Goal: Transaction & Acquisition: Purchase product/service

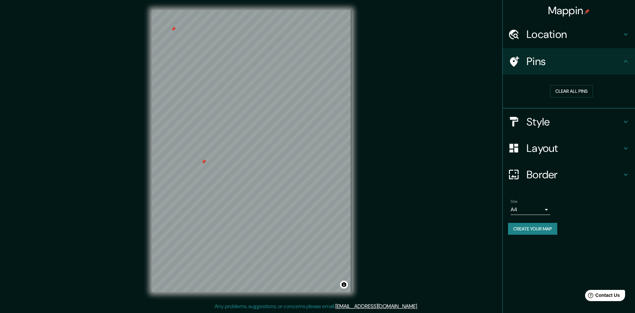
click at [577, 85] on div "Clear all pins" at bounding box center [571, 91] width 127 height 23
click at [572, 90] on button "Clear all pins" at bounding box center [571, 91] width 43 height 12
click at [549, 122] on h4 "Style" at bounding box center [573, 121] width 95 height 13
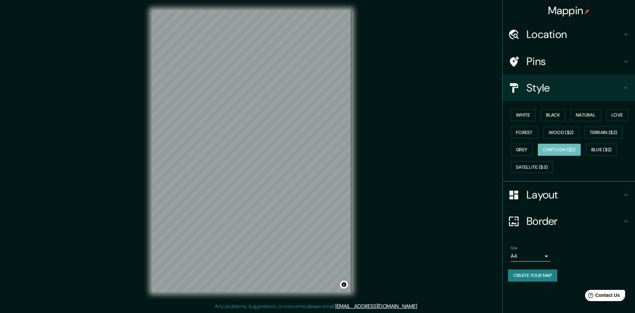
click at [530, 121] on div "White Black Natural Love Forest Wood ($2) Terrain ($2) Grey Cartoon ($2) Blue (…" at bounding box center [571, 140] width 127 height 69
click at [528, 116] on button "White" at bounding box center [522, 115] width 25 height 12
click at [552, 112] on button "Black" at bounding box center [553, 115] width 25 height 12
click at [588, 115] on button "Natural" at bounding box center [585, 115] width 30 height 12
click at [621, 116] on button "Love" at bounding box center [617, 115] width 22 height 12
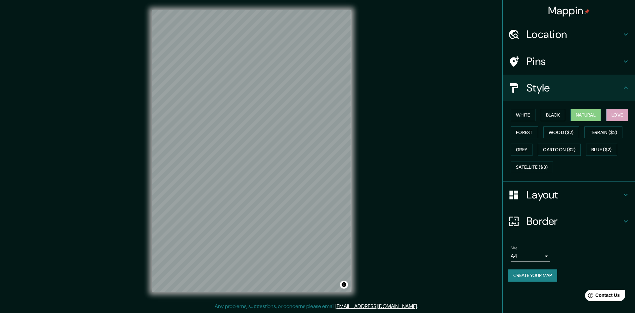
click at [590, 118] on button "Natural" at bounding box center [585, 115] width 30 height 12
click at [528, 133] on button "Forest" at bounding box center [523, 133] width 27 height 12
click at [556, 133] on button "Wood ($2)" at bounding box center [561, 133] width 36 height 12
click at [599, 135] on button "Terrain ($2)" at bounding box center [603, 133] width 38 height 12
click at [575, 134] on button "Wood ($2)" at bounding box center [561, 133] width 36 height 12
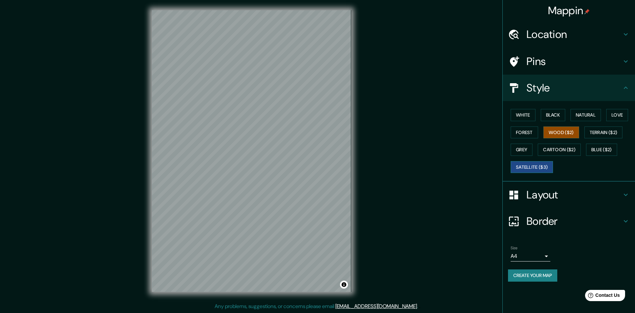
click at [546, 161] on button "Satellite ($3)" at bounding box center [531, 167] width 42 height 12
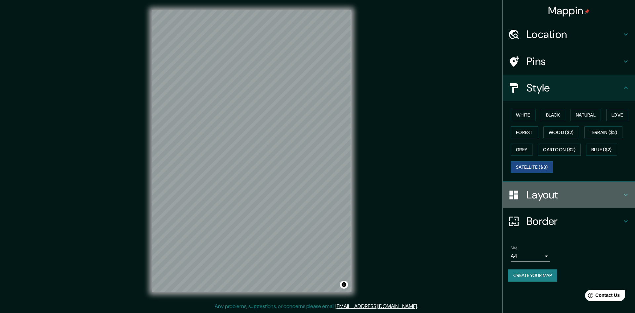
click at [545, 194] on h4 "Layout" at bounding box center [573, 194] width 95 height 13
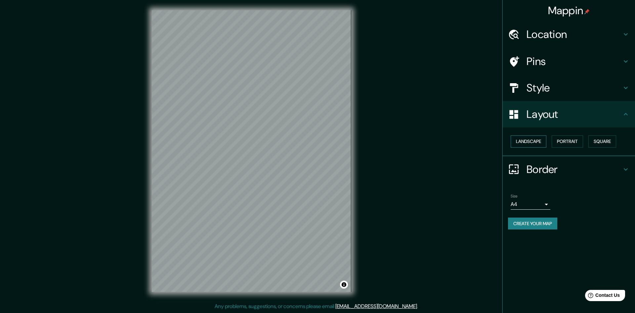
click at [534, 143] on button "Landscape" at bounding box center [528, 142] width 36 height 12
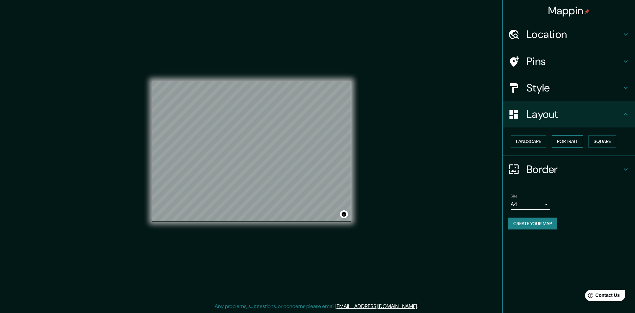
click at [565, 140] on button "Portrait" at bounding box center [566, 142] width 31 height 12
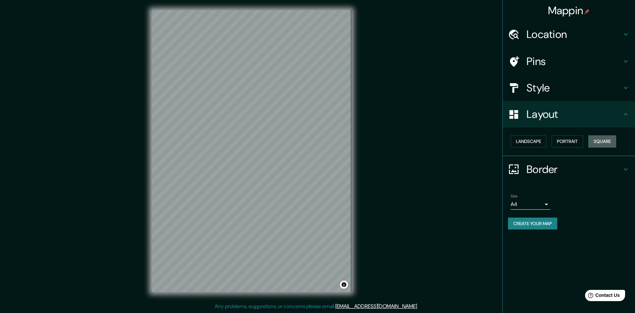
click at [607, 141] on button "Square" at bounding box center [602, 142] width 28 height 12
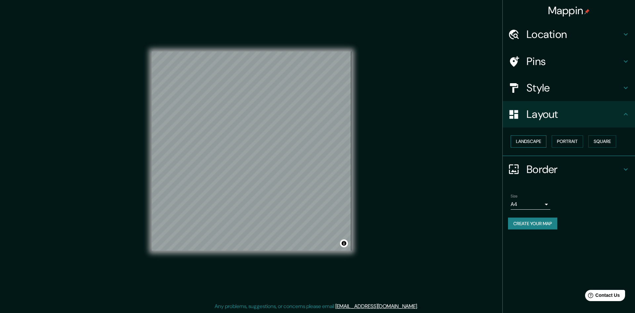
click at [520, 142] on button "Landscape" at bounding box center [528, 142] width 36 height 12
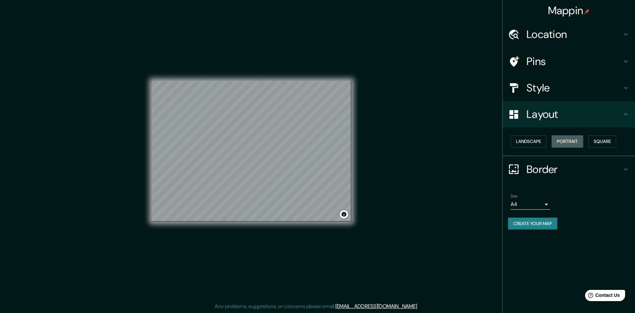
click at [561, 145] on button "Portrait" at bounding box center [566, 142] width 31 height 12
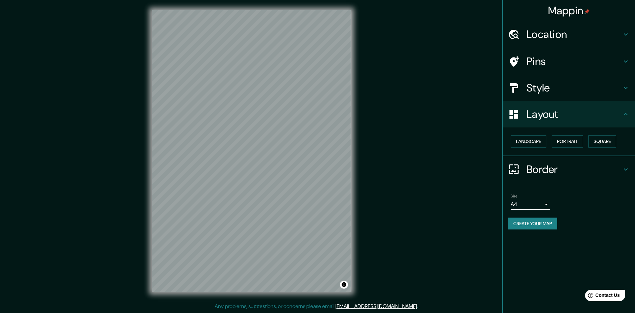
click at [529, 208] on body "Mappin Location Albentosa, Teruel, Spain Pins Style Layout Landscape Portrait S…" at bounding box center [317, 156] width 635 height 313
click at [534, 313] on div at bounding box center [317, 318] width 635 height 0
click at [544, 223] on button "Create your map" at bounding box center [532, 224] width 49 height 12
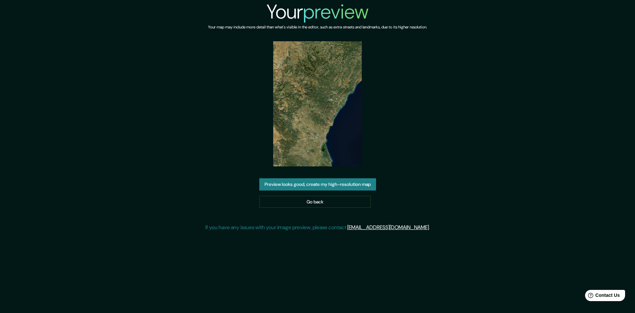
click at [343, 187] on button "Preview looks good, create my high-resolution map" at bounding box center [317, 185] width 117 height 12
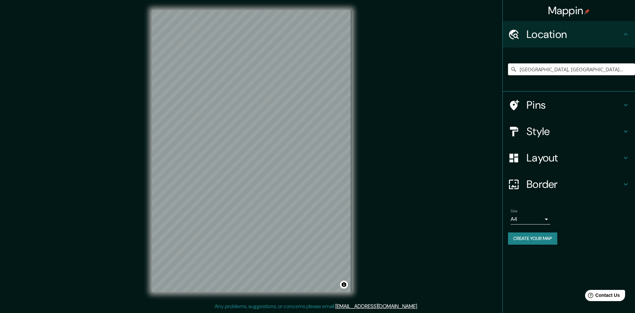
click at [558, 135] on h4 "Style" at bounding box center [573, 131] width 95 height 13
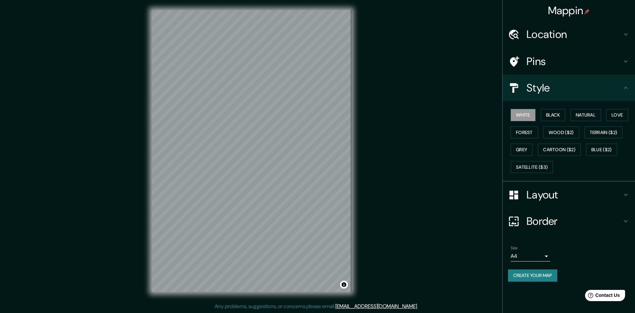
click at [553, 198] on h4 "Layout" at bounding box center [573, 194] width 95 height 13
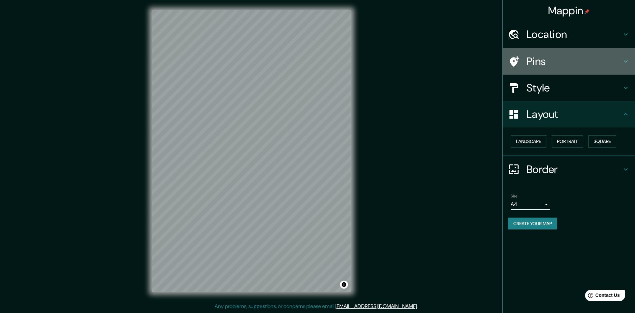
click at [536, 70] on div "Pins" at bounding box center [569, 61] width 132 height 26
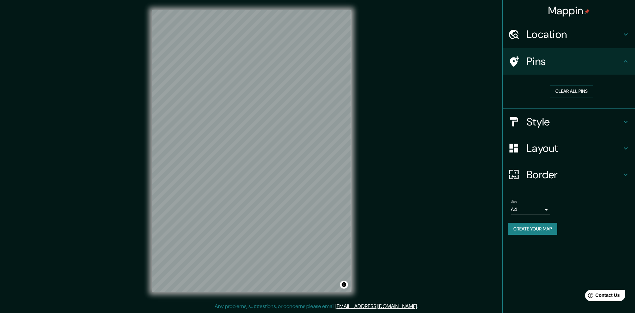
click at [536, 112] on div "Style" at bounding box center [569, 122] width 132 height 26
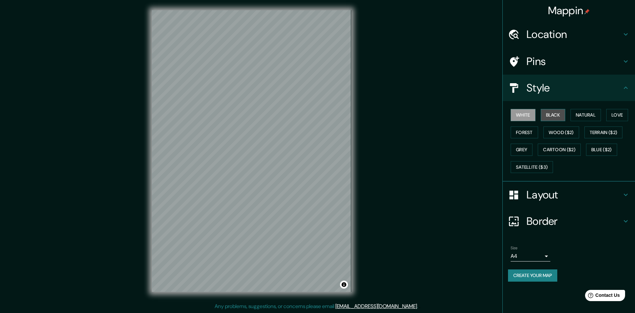
click at [552, 114] on button "Black" at bounding box center [553, 115] width 25 height 12
click at [519, 110] on button "White" at bounding box center [522, 115] width 25 height 12
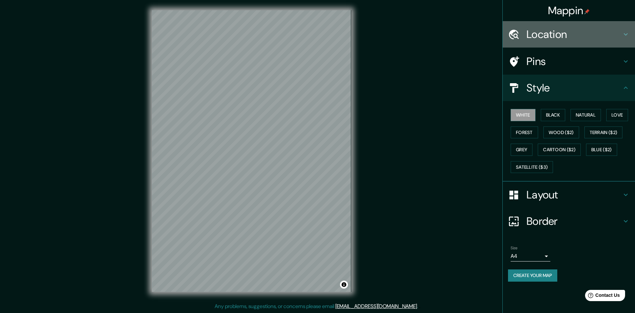
click at [549, 45] on div "Location" at bounding box center [569, 34] width 132 height 26
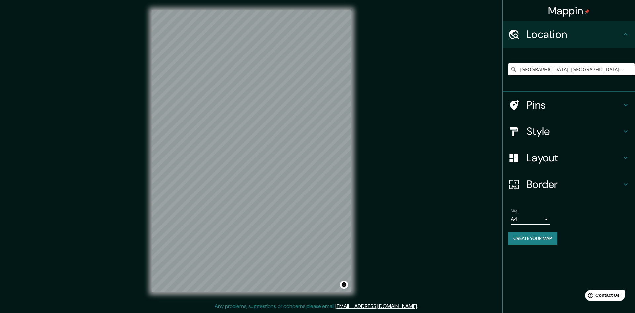
click at [540, 67] on input "Albentosa, Teruel, Spain" at bounding box center [571, 69] width 127 height 12
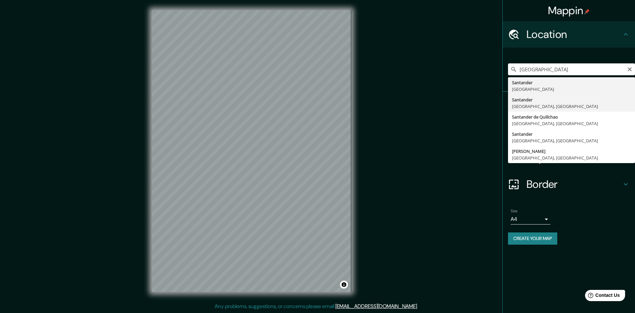
type input "Santander, Cantabria, Spain"
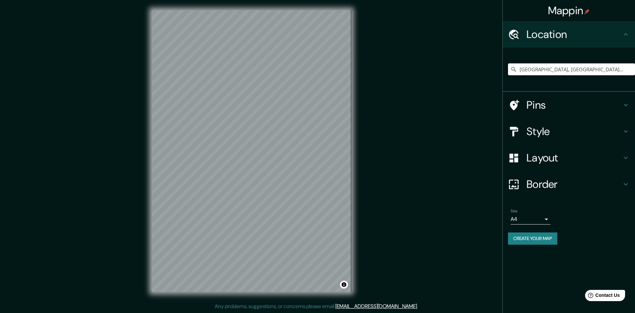
click at [536, 156] on h4 "Layout" at bounding box center [573, 157] width 95 height 13
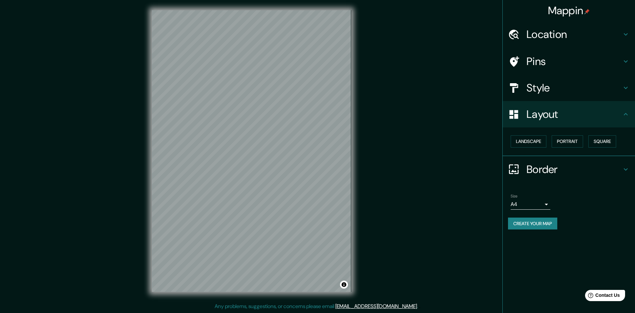
click at [551, 92] on h4 "Style" at bounding box center [573, 87] width 95 height 13
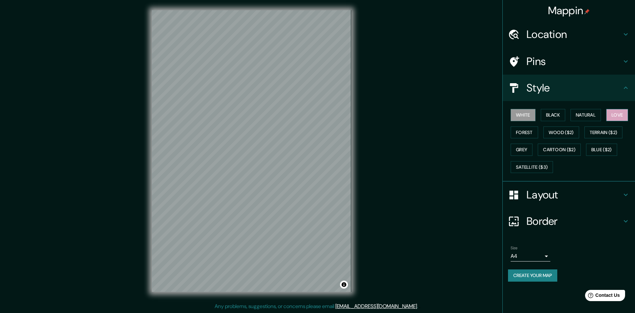
click at [625, 115] on button "Love" at bounding box center [617, 115] width 22 height 12
click at [601, 118] on button "Natural" at bounding box center [585, 115] width 30 height 12
click at [331, 176] on div "© Mapbox © OpenStreetMap Improve this map" at bounding box center [251, 151] width 221 height 303
click at [519, 135] on button "Forest" at bounding box center [523, 133] width 27 height 12
click at [529, 273] on button "Create your map" at bounding box center [532, 276] width 49 height 12
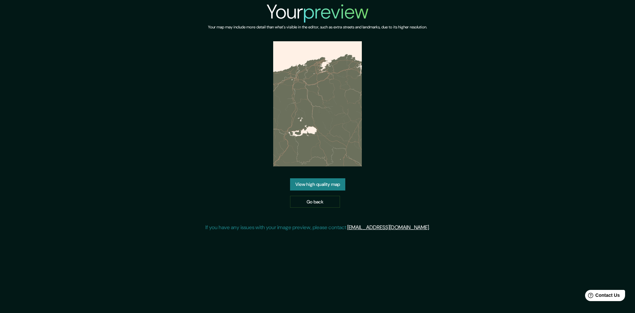
click at [330, 182] on link "View high quality map" at bounding box center [317, 185] width 55 height 12
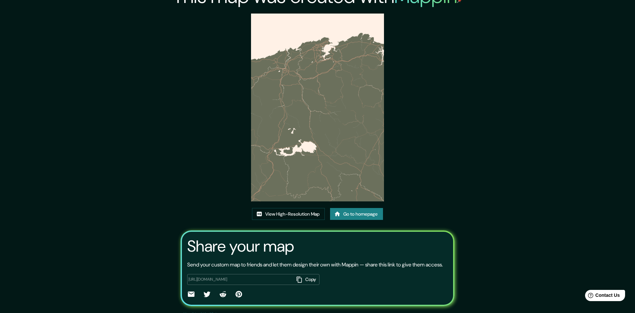
scroll to position [17, 0]
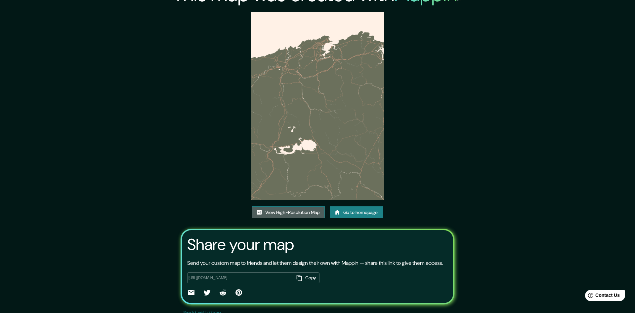
click at [318, 214] on link "View High-Resolution Map" at bounding box center [288, 213] width 73 height 12
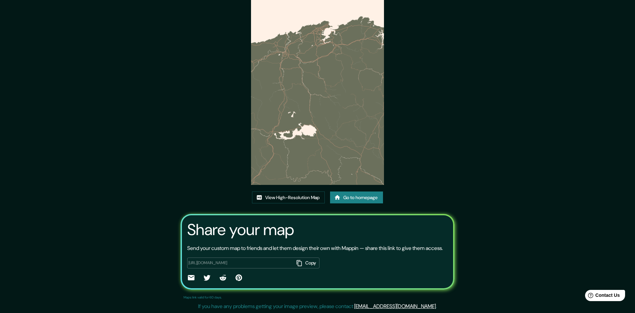
click at [370, 192] on link "Go to homepage" at bounding box center [356, 198] width 53 height 12
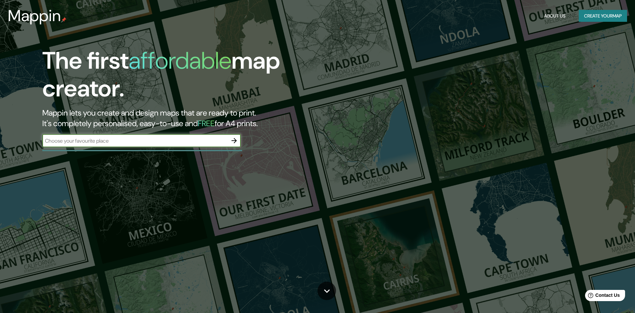
click at [144, 138] on input "text" at bounding box center [134, 141] width 185 height 8
click at [152, 143] on input "text" at bounding box center [134, 141] width 185 height 8
click at [142, 151] on div at bounding box center [142, 150] width 200 height 1
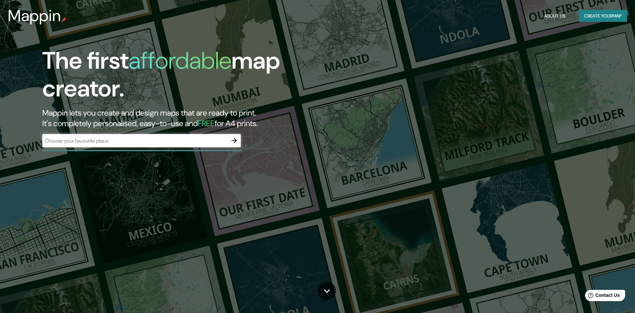
click at [142, 148] on div "​" at bounding box center [141, 141] width 198 height 15
click at [141, 143] on input "text" at bounding box center [134, 141] width 185 height 8
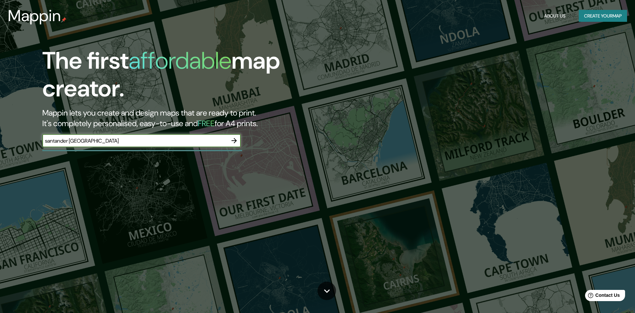
type input "santander [GEOGRAPHIC_DATA]"
click at [234, 142] on icon "button" at bounding box center [234, 141] width 8 height 8
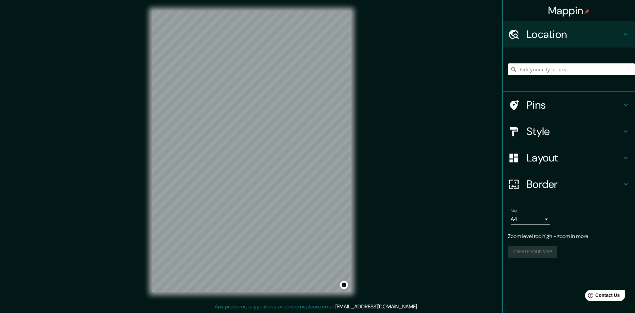
click at [578, 129] on h4 "Style" at bounding box center [573, 131] width 95 height 13
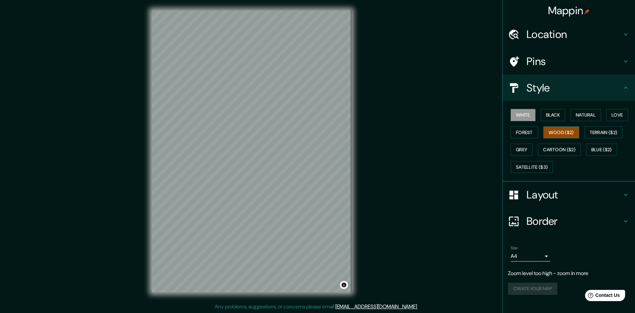
click at [561, 129] on button "Wood ($2)" at bounding box center [561, 133] width 36 height 12
click at [597, 130] on button "Terrain ($2)" at bounding box center [603, 133] width 38 height 12
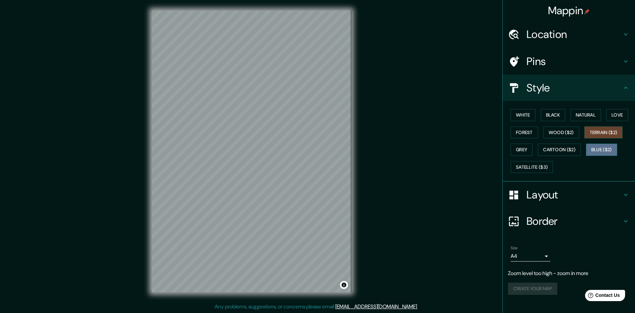
click at [598, 146] on button "Blue ($2)" at bounding box center [601, 150] width 31 height 12
click at [559, 147] on button "Cartoon ($2)" at bounding box center [559, 150] width 43 height 12
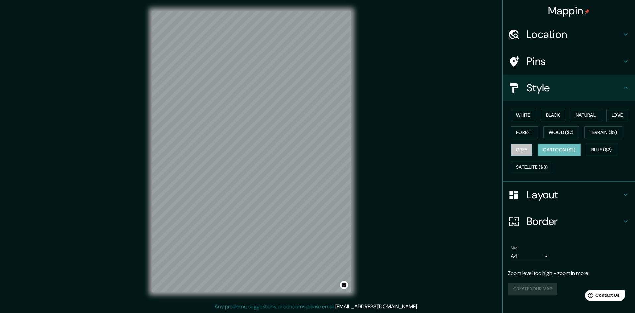
click at [528, 149] on button "Grey" at bounding box center [521, 150] width 22 height 12
click at [512, 164] on button "Satellite ($3)" at bounding box center [531, 167] width 42 height 12
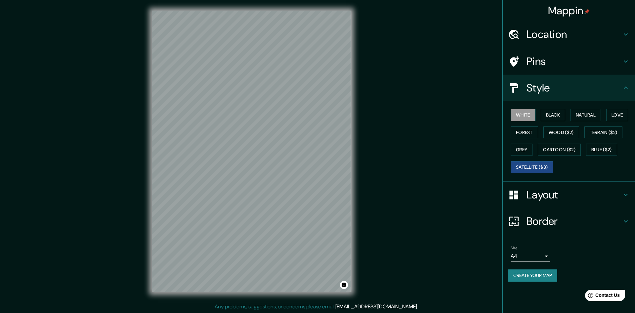
click at [532, 116] on button "White" at bounding box center [522, 115] width 25 height 12
click at [555, 114] on button "Black" at bounding box center [553, 115] width 25 height 12
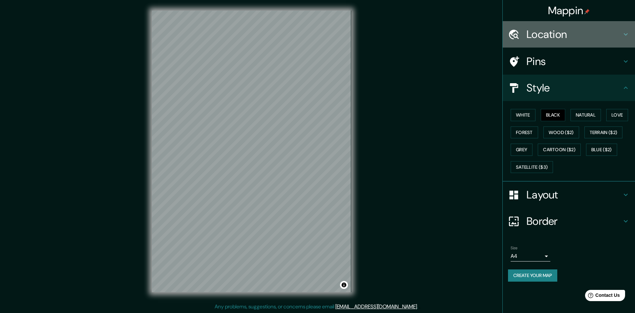
click at [565, 34] on h4 "Location" at bounding box center [573, 34] width 95 height 13
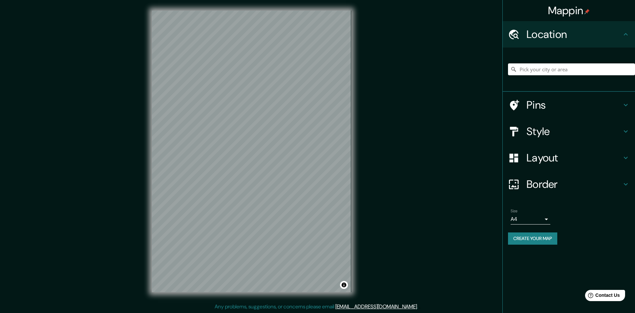
click at [545, 279] on div "Mappin Location Pins Style Layout Border Choose a border. Hint : you can make l…" at bounding box center [568, 156] width 133 height 313
